Goal: Task Accomplishment & Management: Use online tool/utility

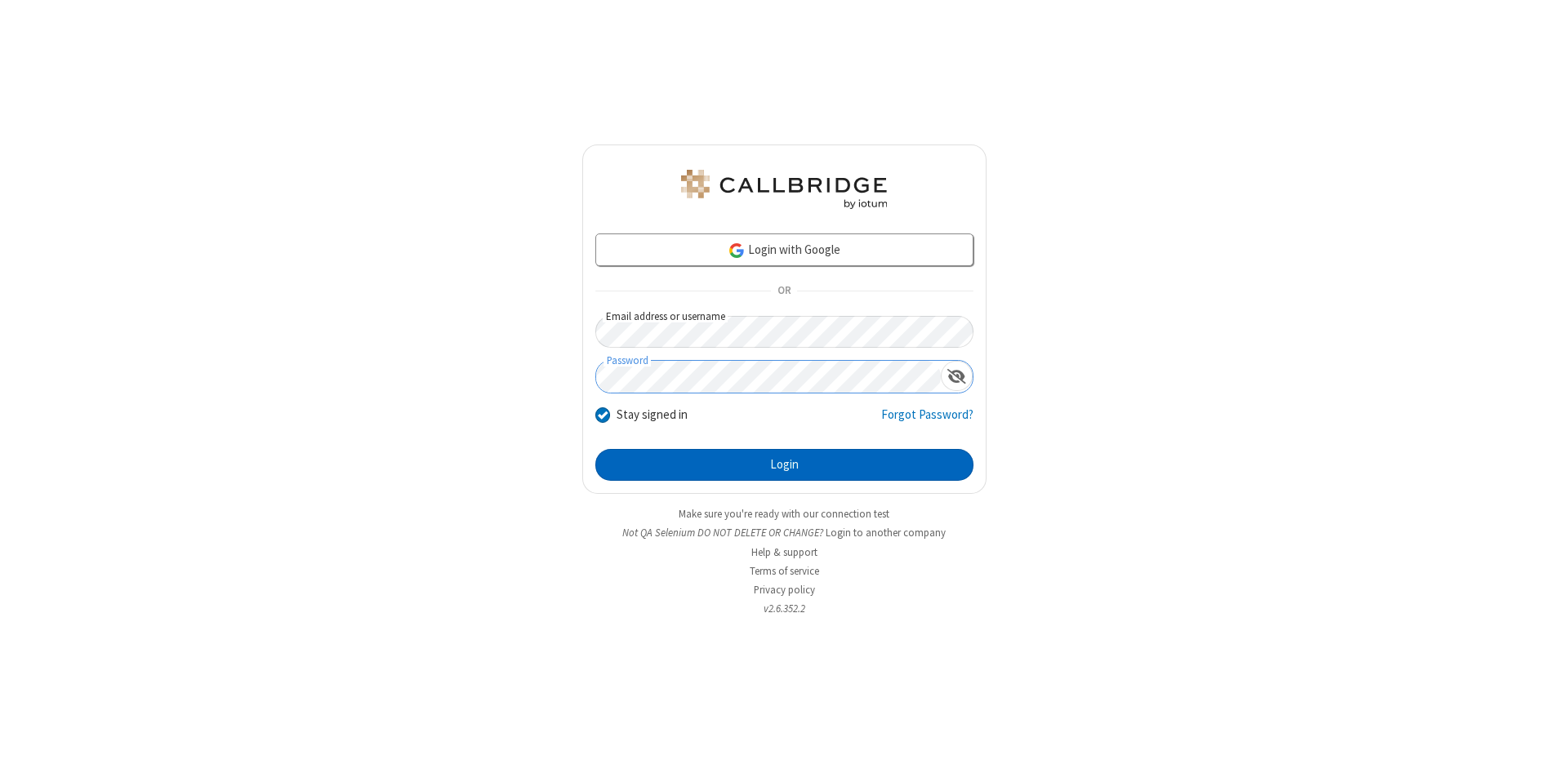
click at [784, 466] on button "Login" at bounding box center [784, 465] width 378 height 32
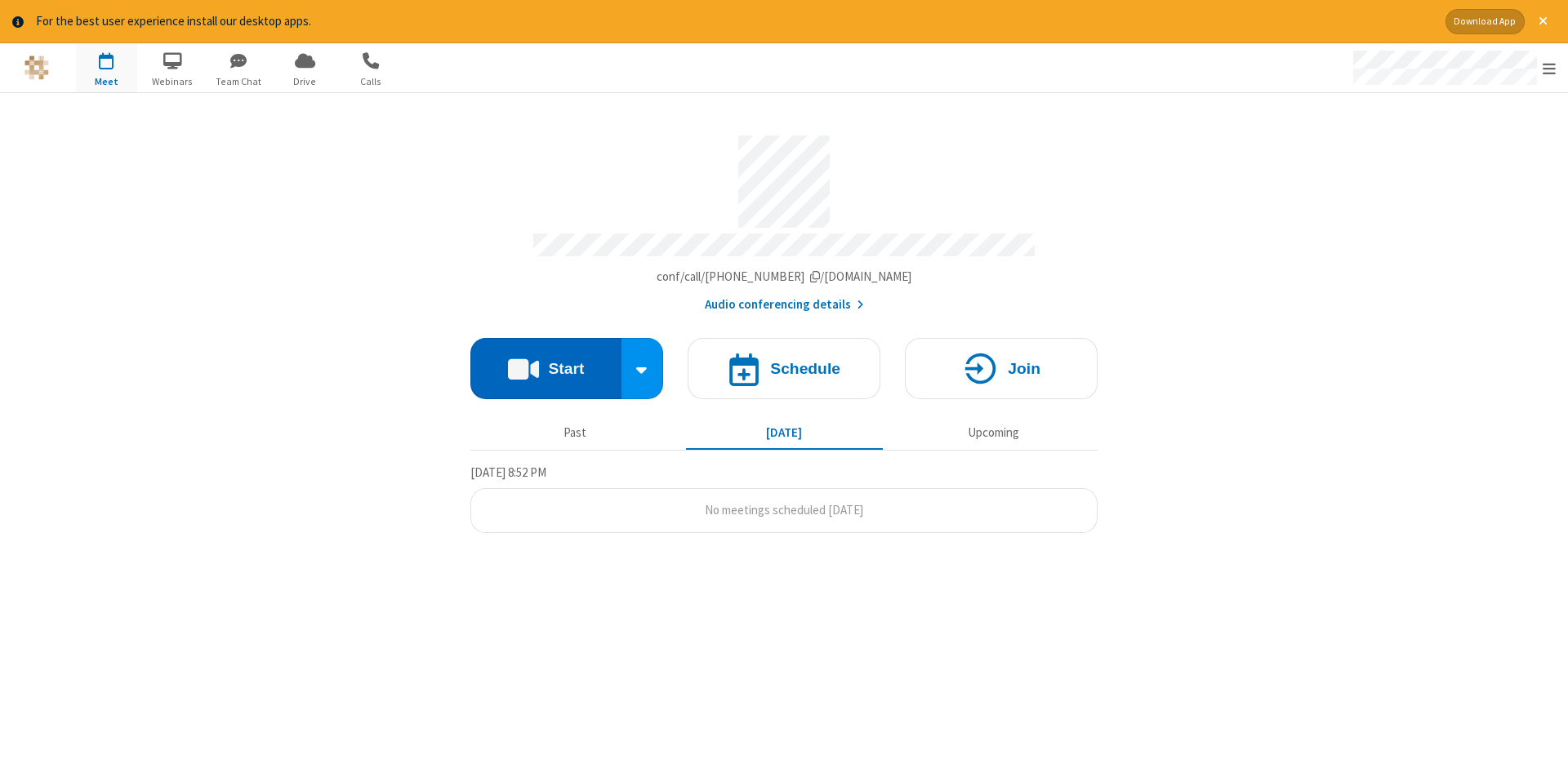
click at [545, 363] on button "Start" at bounding box center [546, 369] width 151 height 61
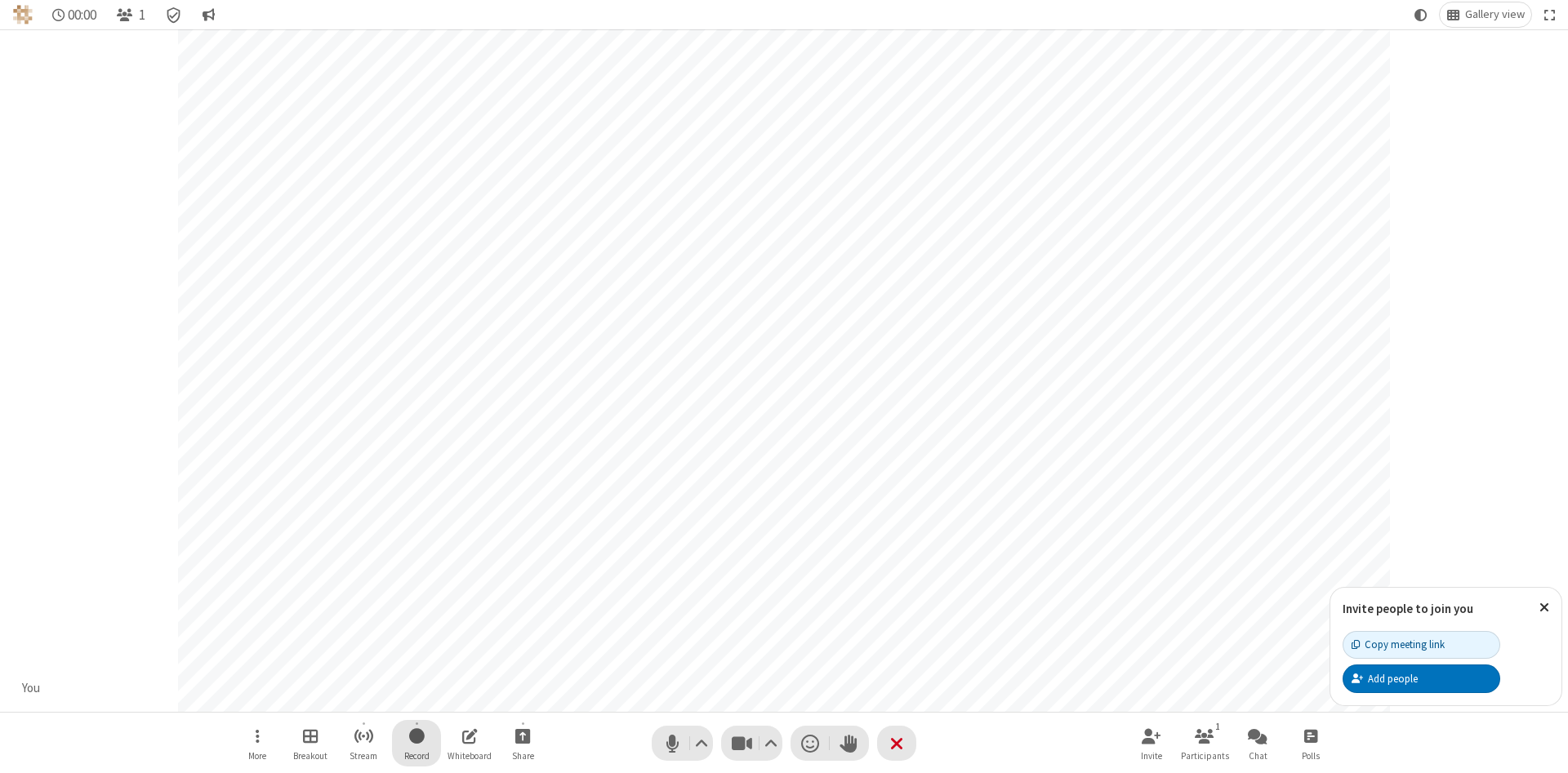
click at [417, 743] on span "Start recording" at bounding box center [417, 736] width 16 height 21
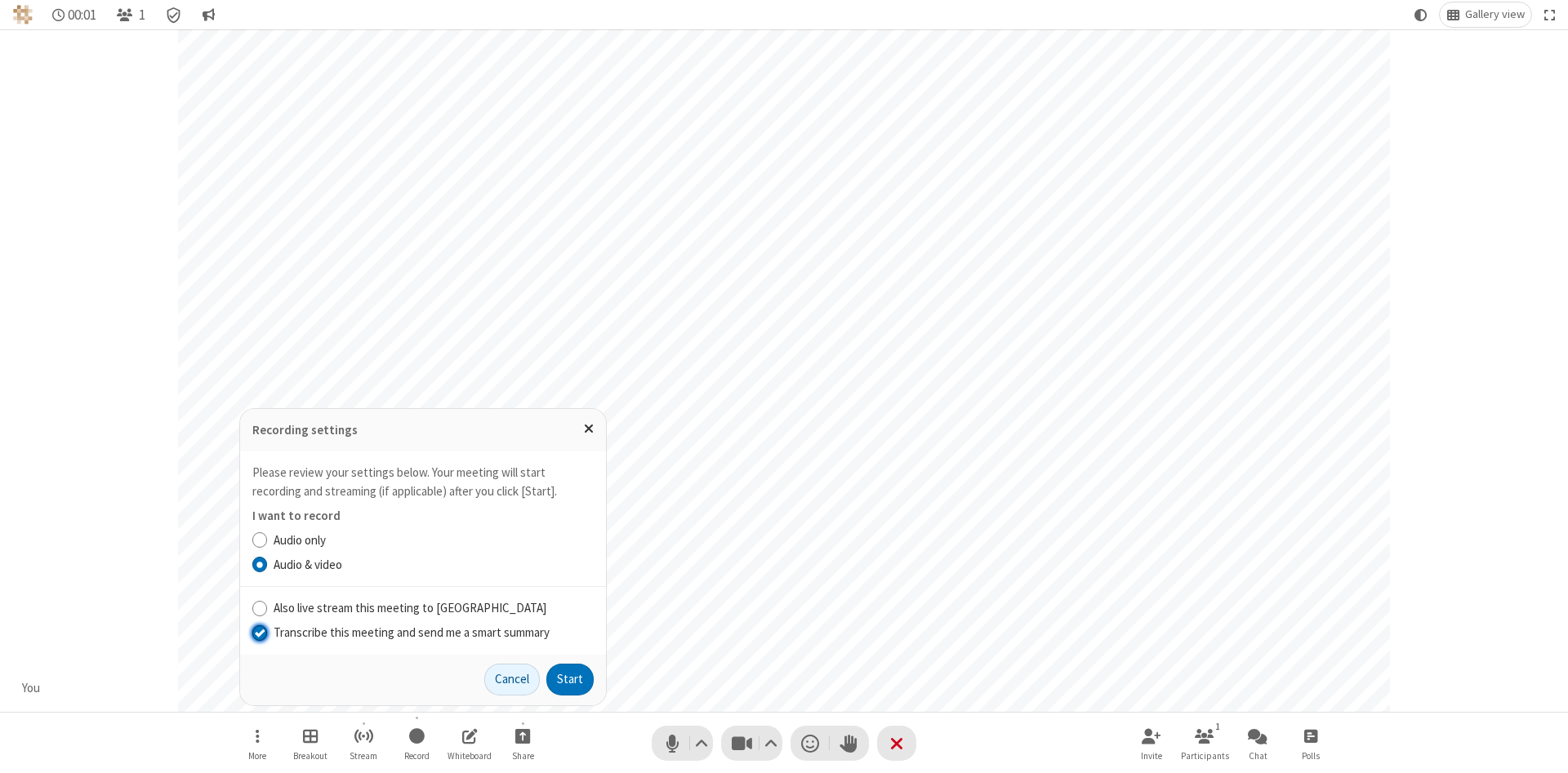
click at [258, 632] on input "Transcribe this meeting and send me a smart summary" at bounding box center [260, 632] width 16 height 17
click at [570, 679] on button "Start" at bounding box center [569, 679] width 47 height 32
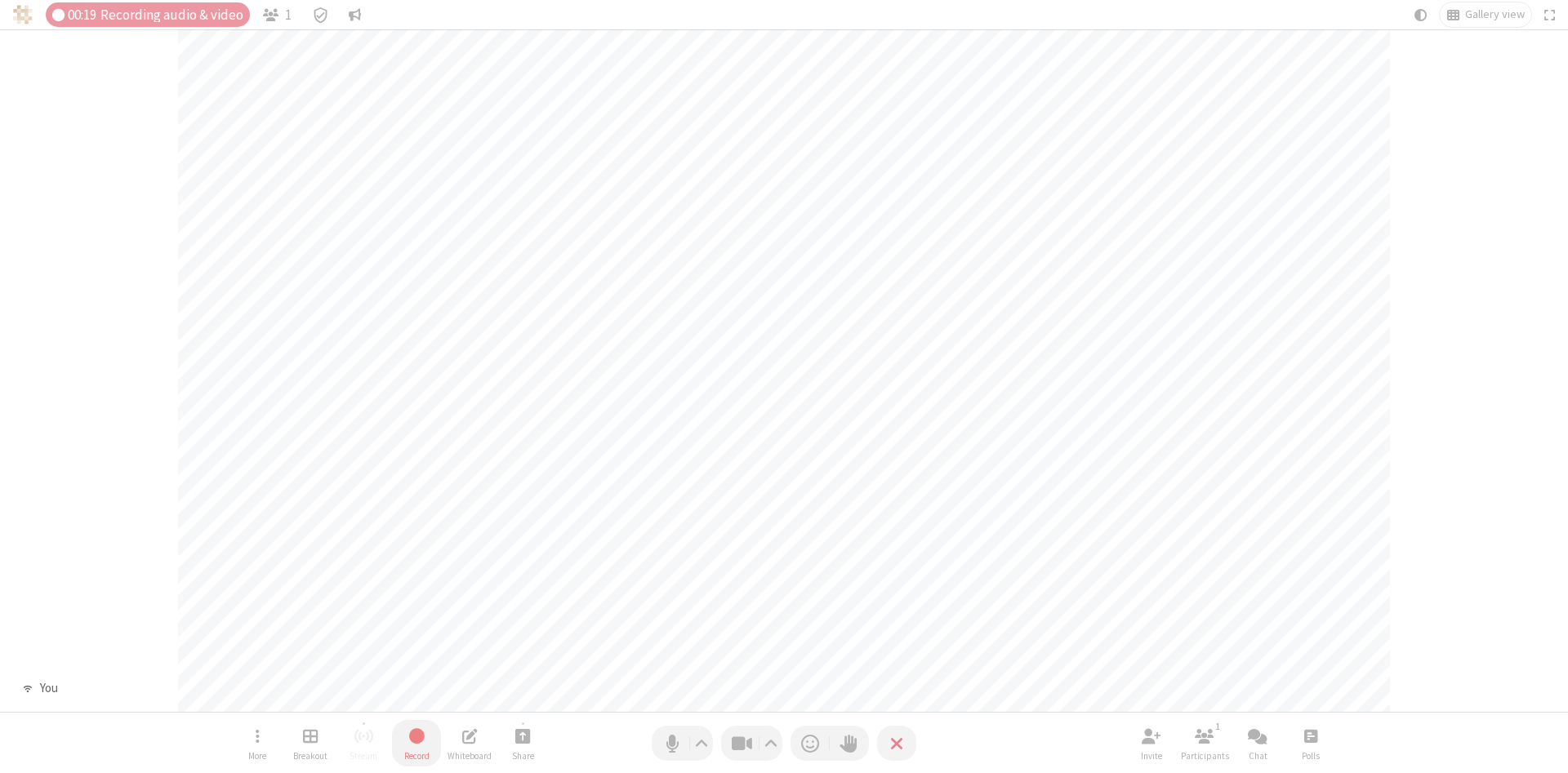
click at [417, 743] on span "Stop recording" at bounding box center [417, 737] width 20 height 22
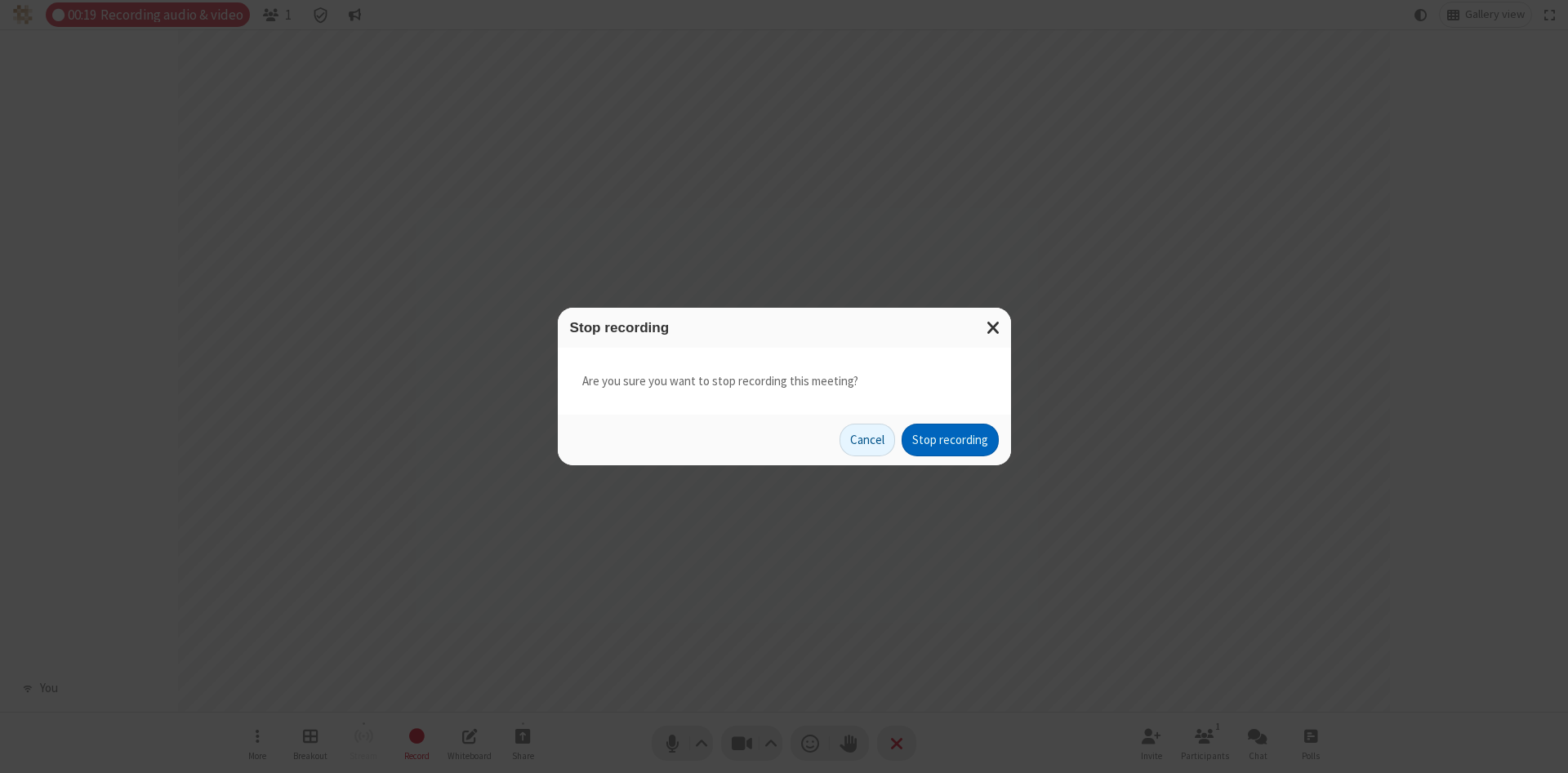
click at [949, 440] on button "Stop recording" at bounding box center [949, 440] width 97 height 32
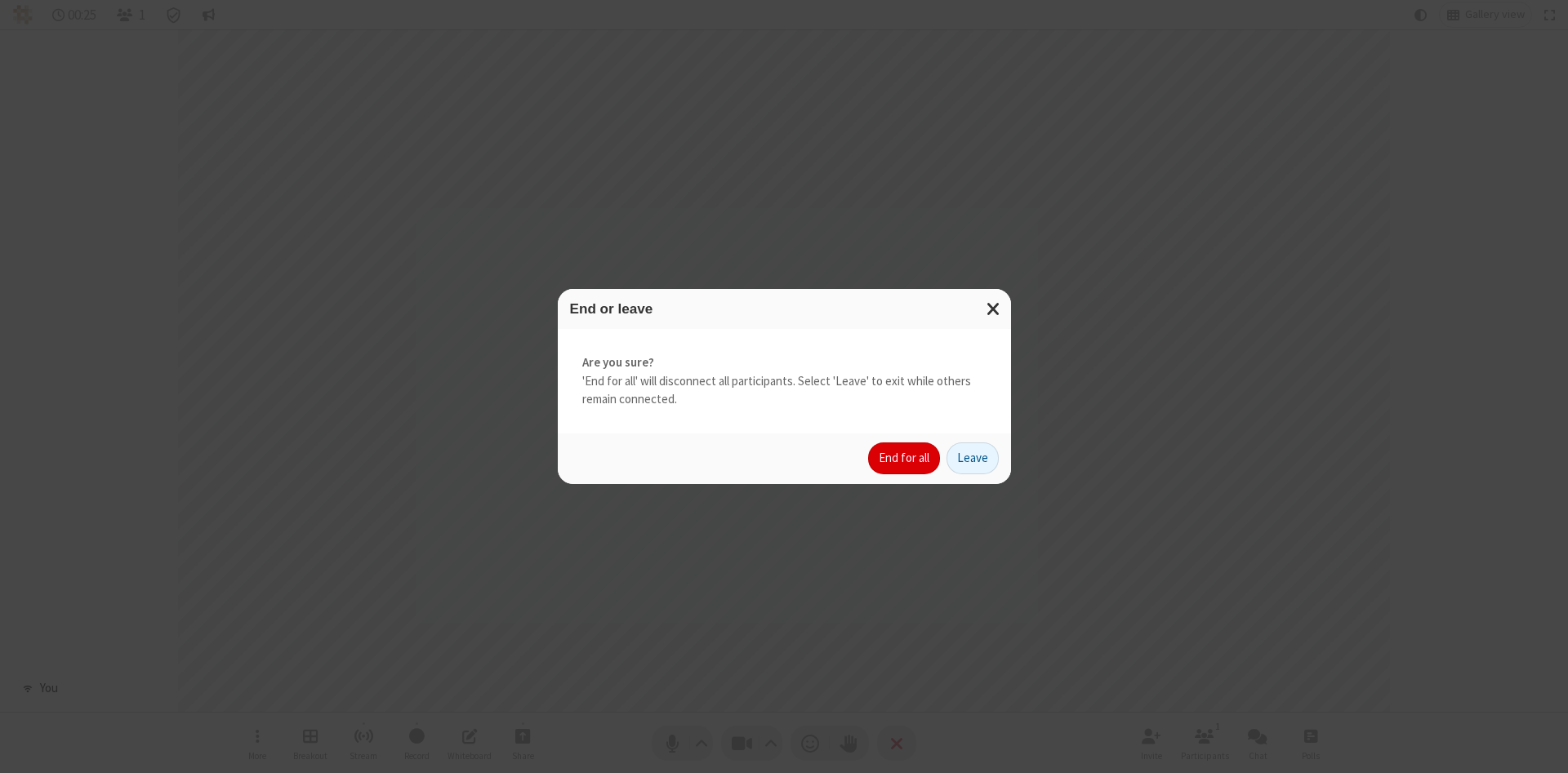
click at [905, 458] on button "End for all" at bounding box center [904, 458] width 72 height 32
